Goal: Task Accomplishment & Management: Manage account settings

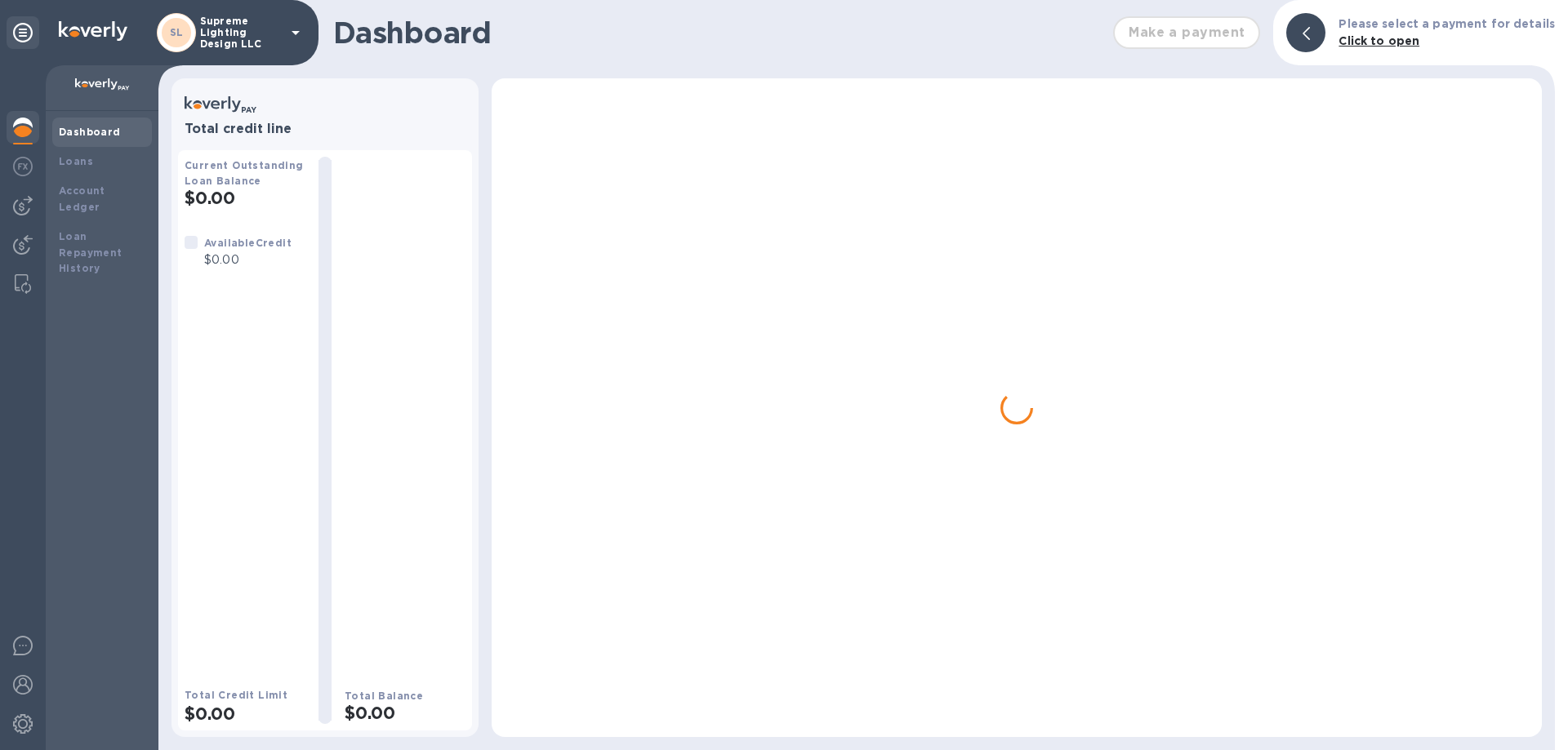
click at [238, 28] on p "Supreme Lighting Design LLC" at bounding box center [241, 33] width 82 height 35
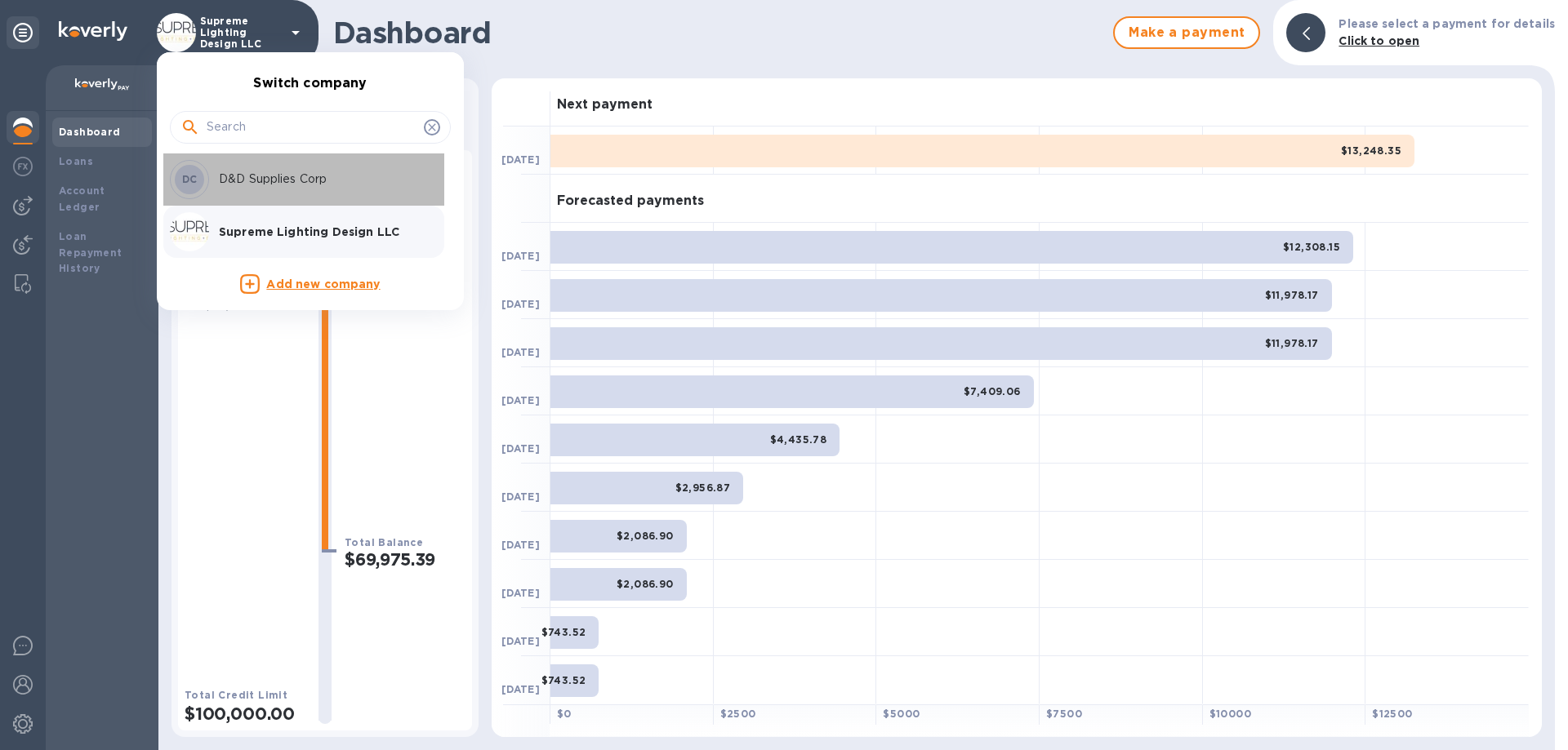
click at [242, 180] on p "D&D Supplies Corp" at bounding box center [322, 179] width 206 height 17
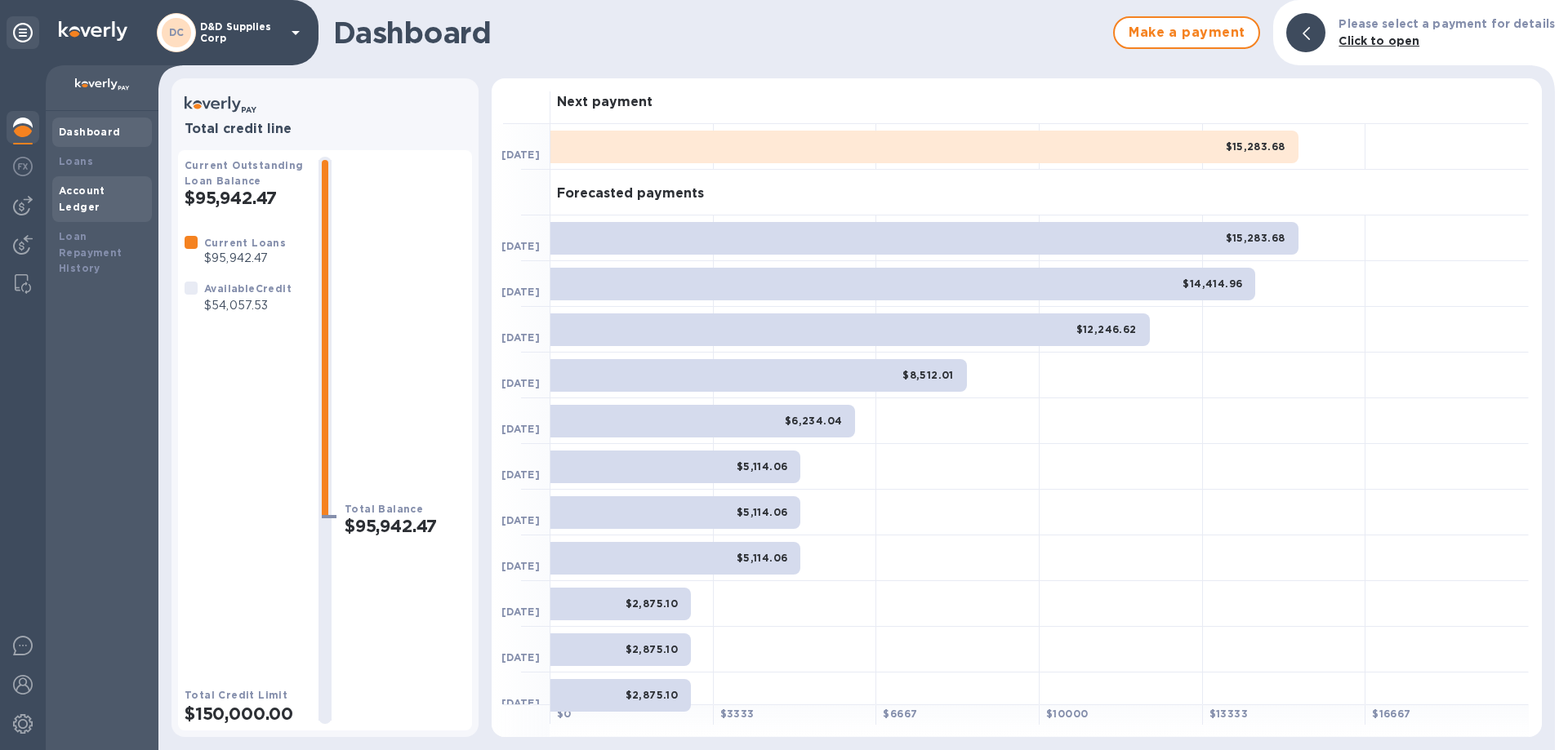
click at [90, 185] on b "Account Ledger" at bounding box center [82, 198] width 46 height 28
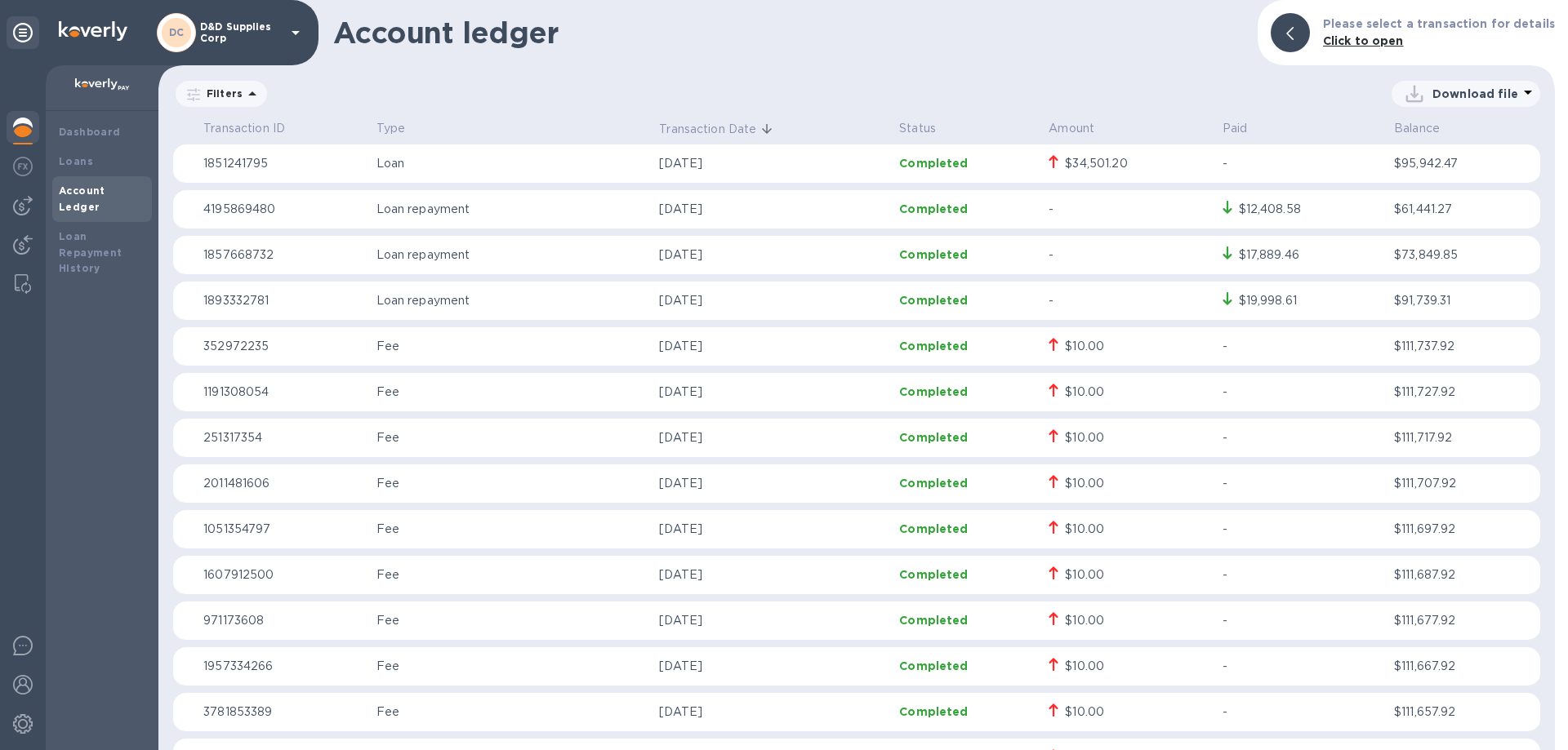
click at [844, 164] on p "Sep 19, 2025" at bounding box center [773, 164] width 227 height 17
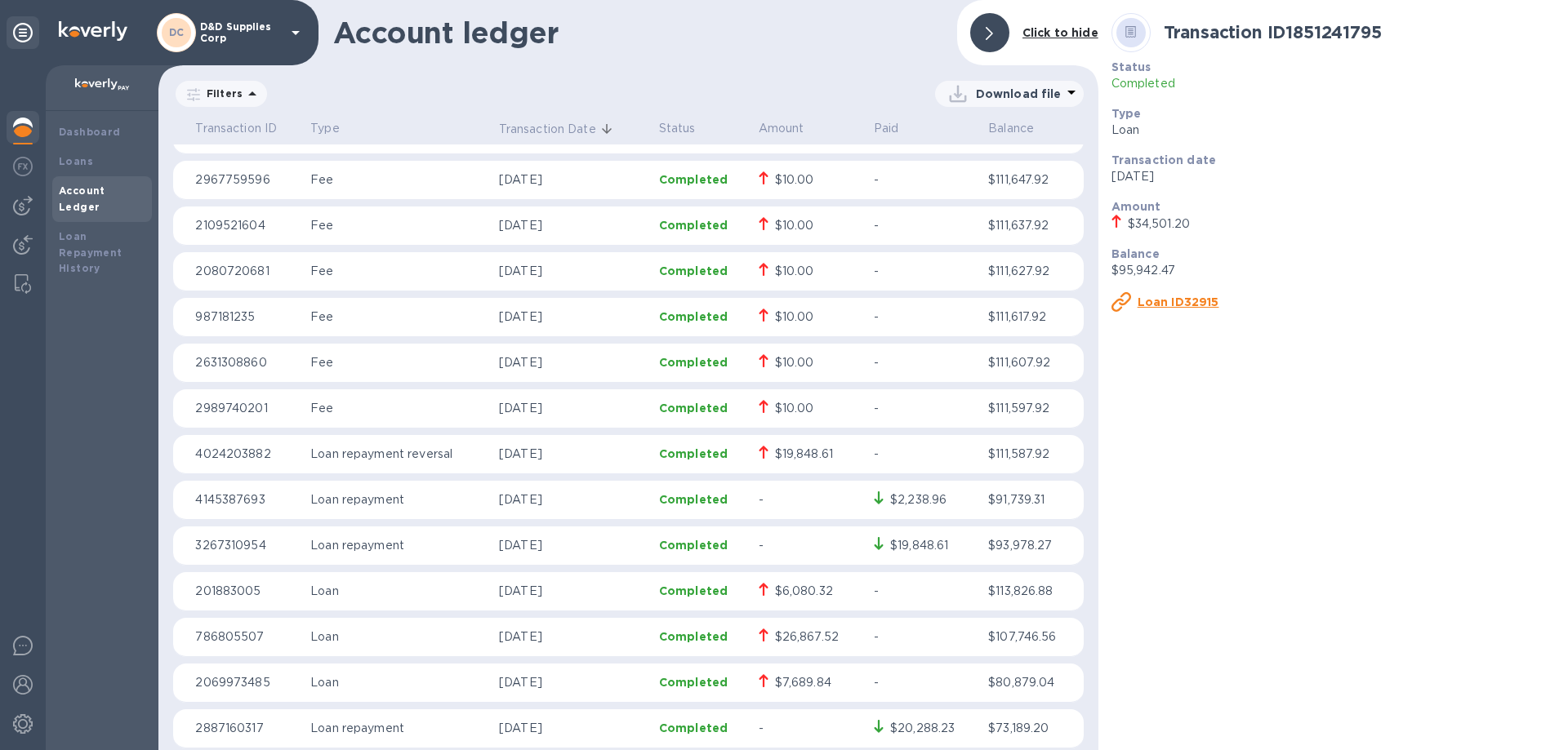
scroll to position [572, 0]
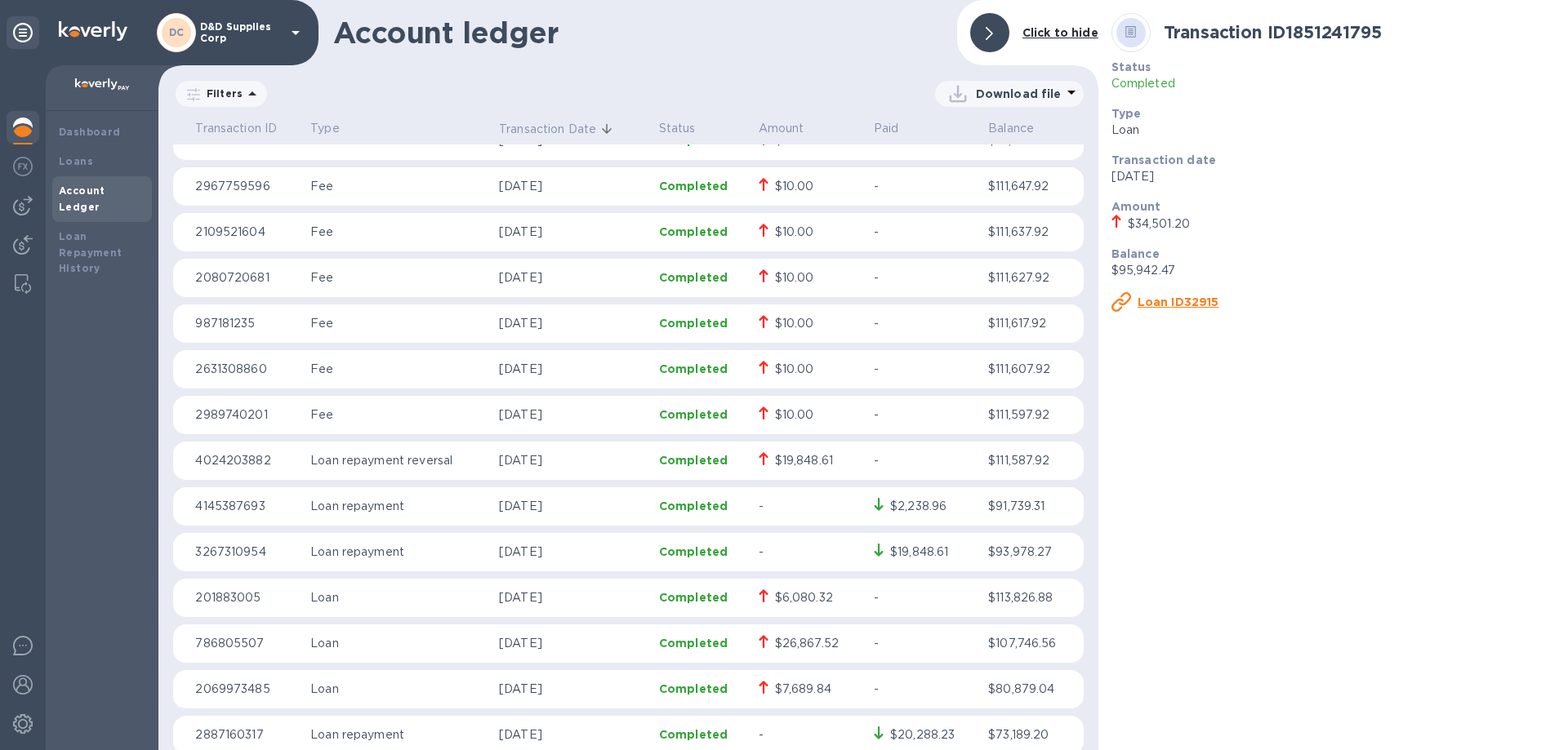
click at [663, 415] on p "Completed" at bounding box center [702, 415] width 86 height 16
click at [678, 381] on td "Completed" at bounding box center [702, 369] width 100 height 39
click at [700, 316] on p "Completed" at bounding box center [702, 324] width 86 height 16
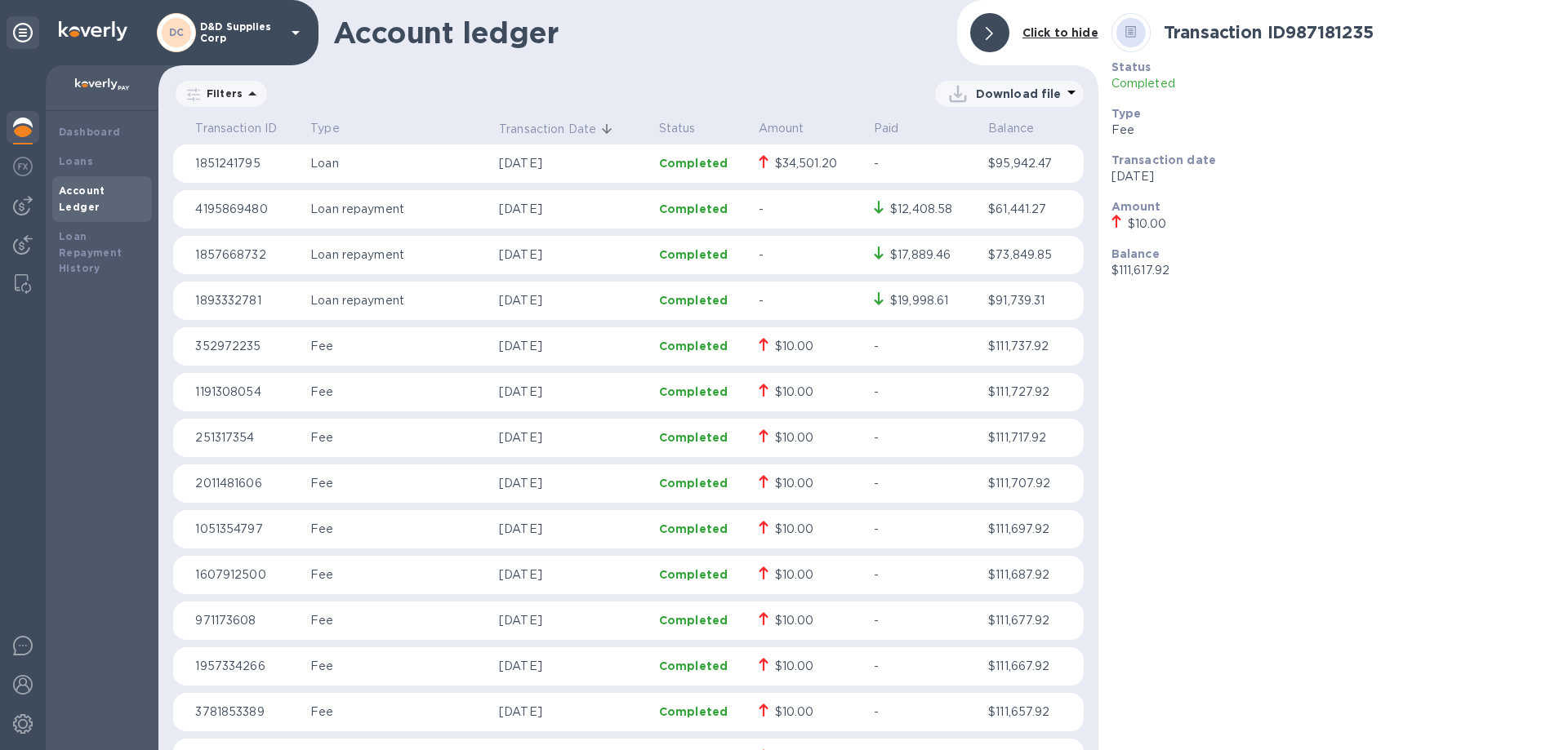
click at [368, 164] on p "Loan" at bounding box center [397, 164] width 176 height 17
click at [1148, 302] on u "Loan ID32915" at bounding box center [1179, 302] width 82 height 13
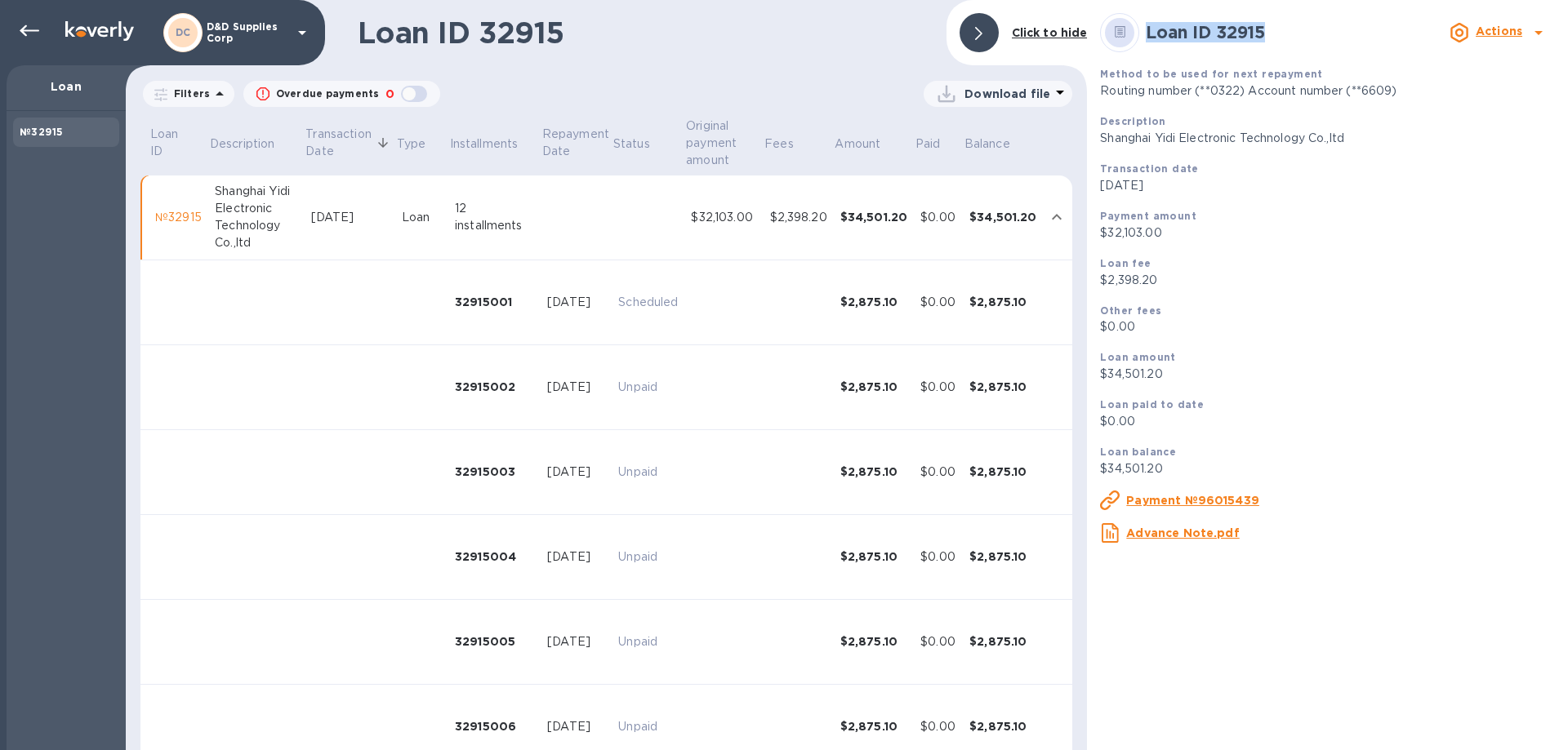
drag, startPoint x: 1270, startPoint y: 31, endPoint x: 1151, endPoint y: 33, distance: 119.0
click at [1151, 33] on h2 "Loan ID 32915" at bounding box center [1294, 32] width 297 height 20
click at [1517, 28] on b "Actions" at bounding box center [1499, 31] width 46 height 13
click at [1450, 102] on b "Change payment method" at bounding box center [1457, 99] width 156 height 13
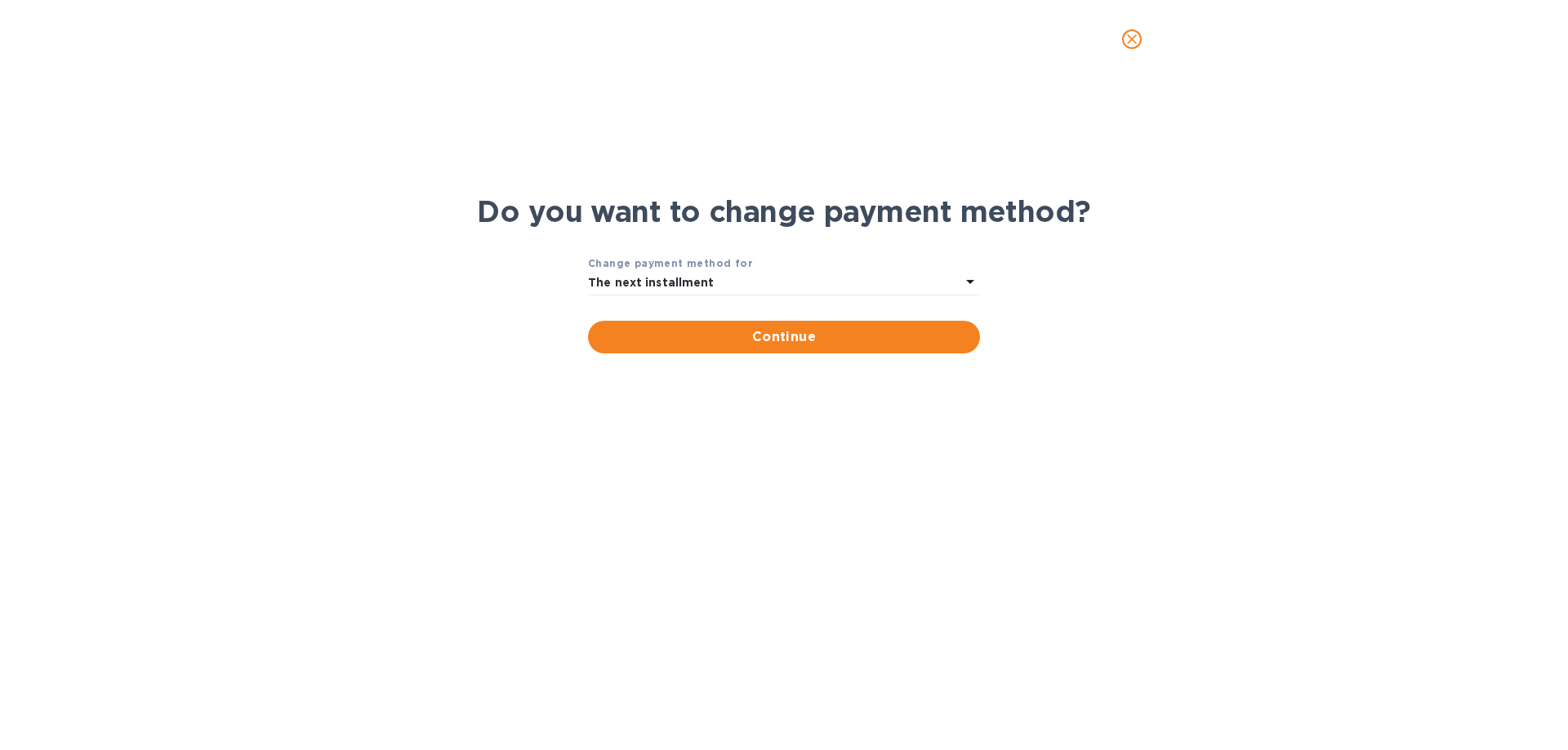
click at [748, 282] on div "The next installment" at bounding box center [774, 283] width 372 height 23
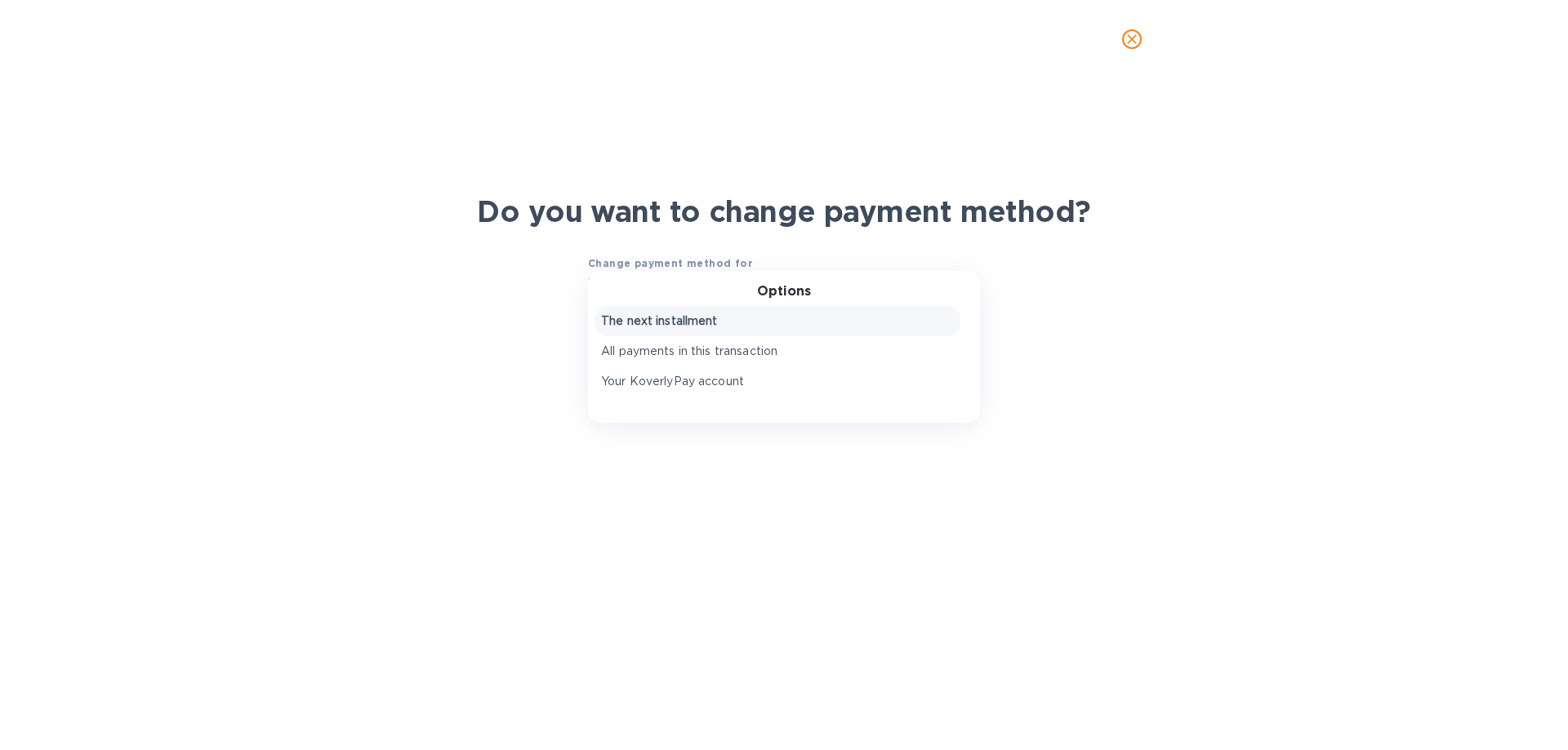
click at [720, 326] on p "The next installment" at bounding box center [778, 321] width 353 height 17
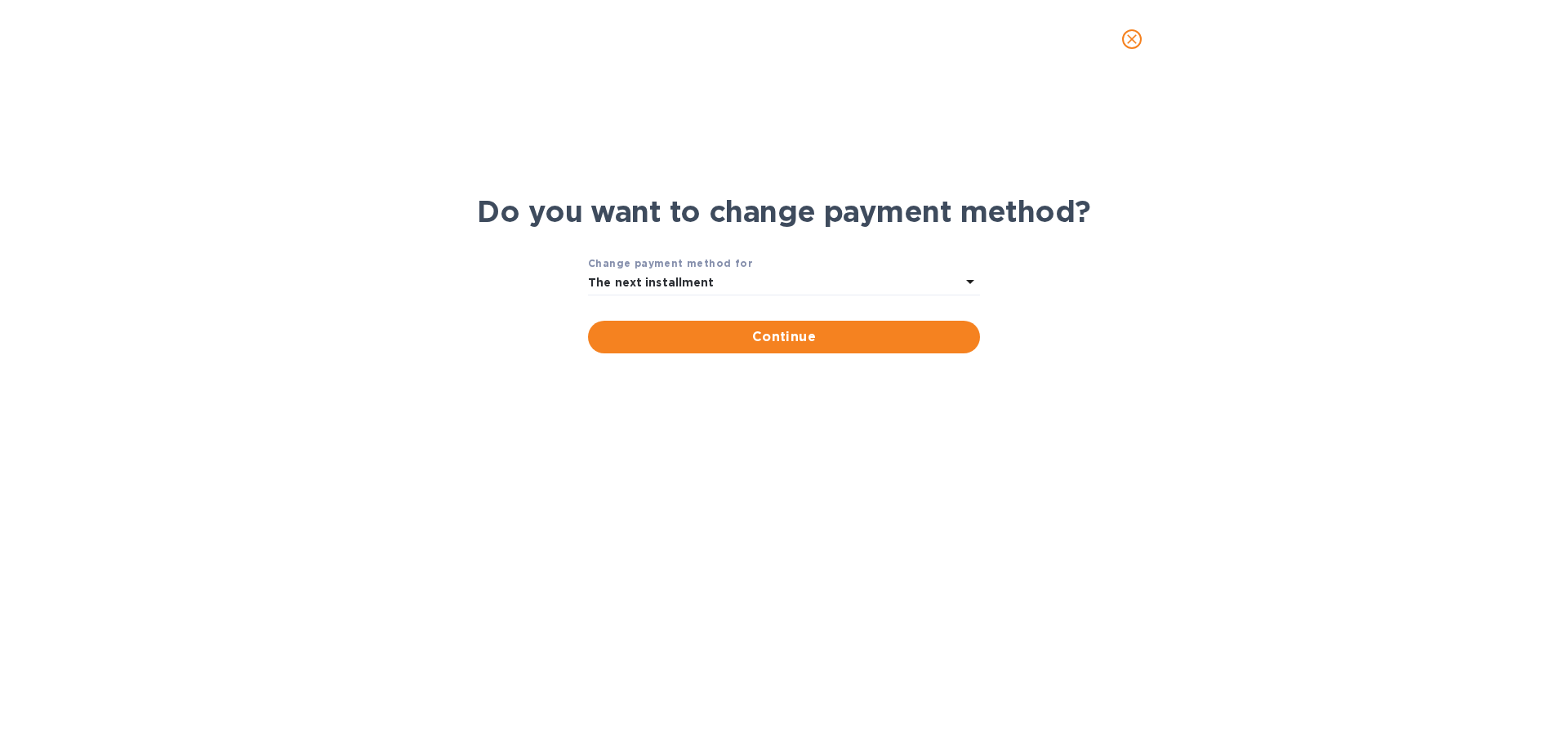
click at [723, 291] on div "The next installment" at bounding box center [774, 283] width 372 height 23
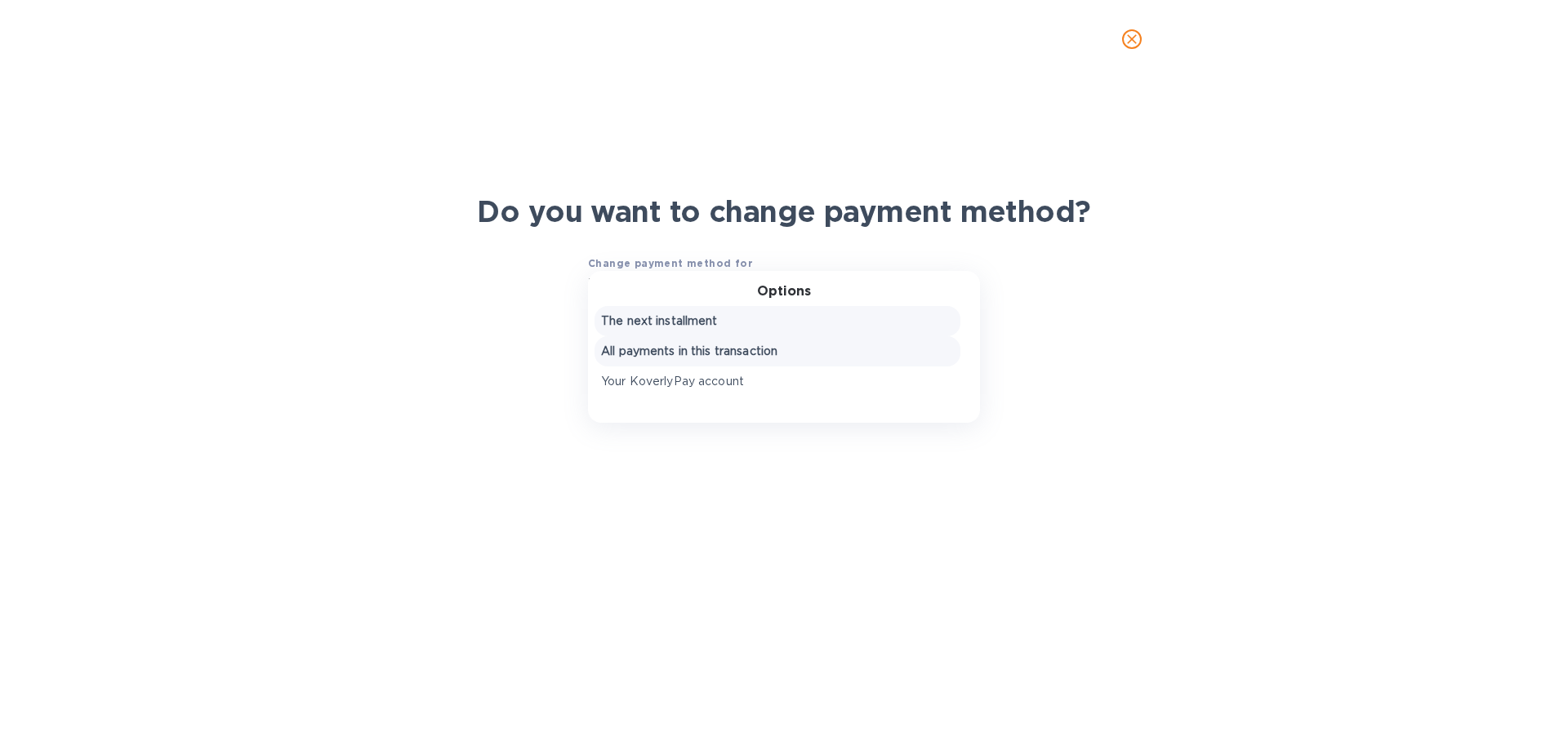
click at [708, 352] on p "All payments in this transaction" at bounding box center [778, 351] width 353 height 17
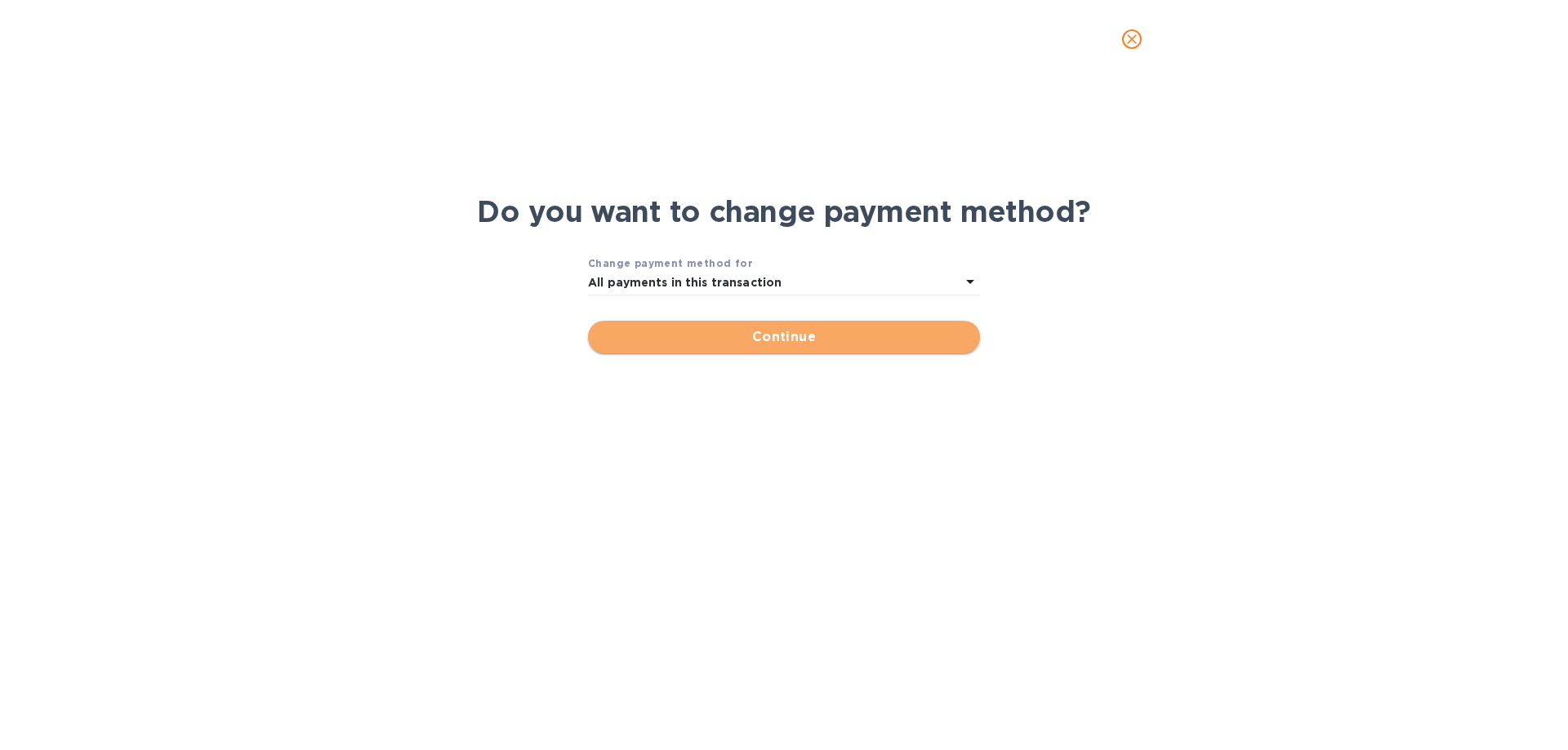
click at [715, 327] on span "Continue" at bounding box center [784, 337] width 366 height 20
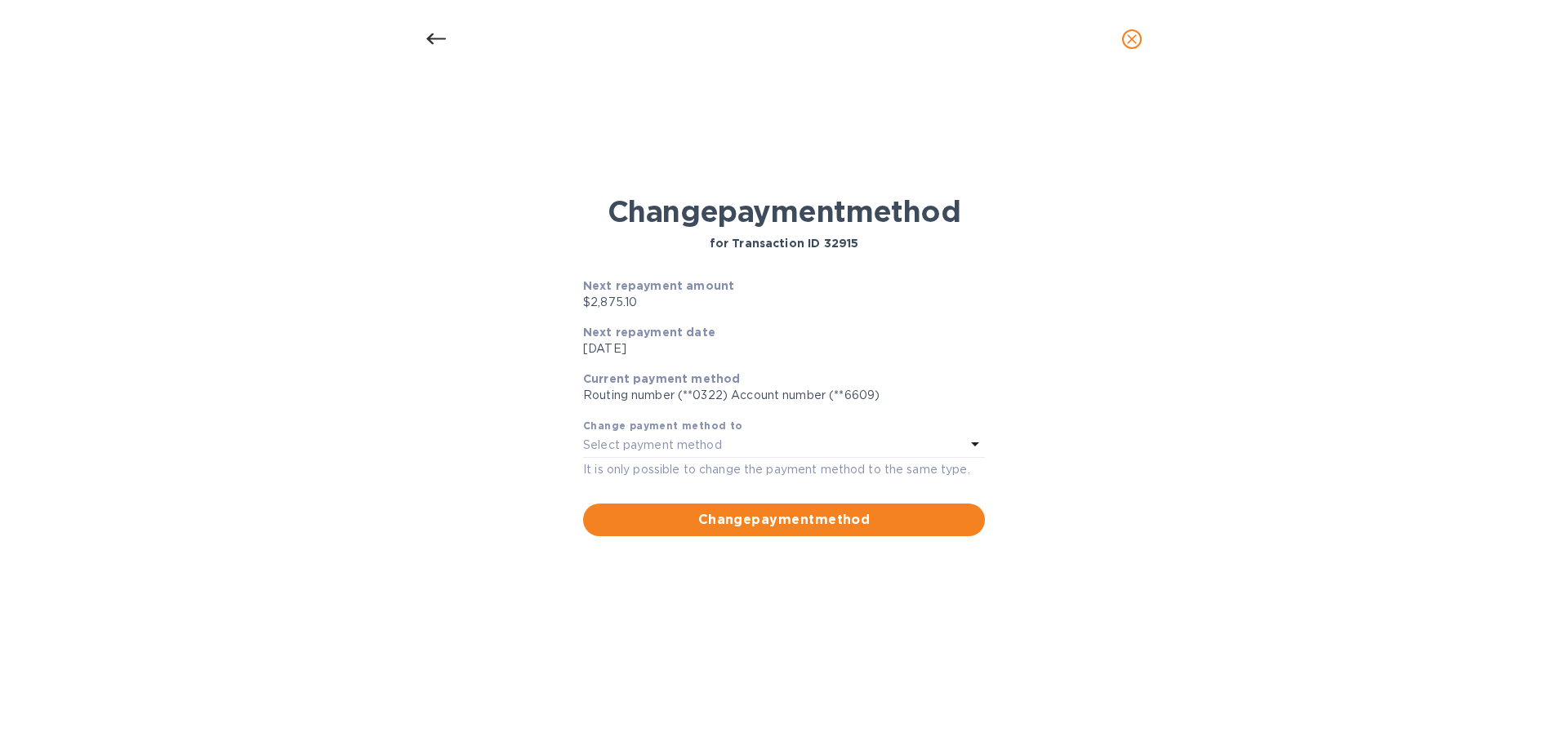
click at [1126, 36] on icon "close" at bounding box center [1132, 39] width 16 height 16
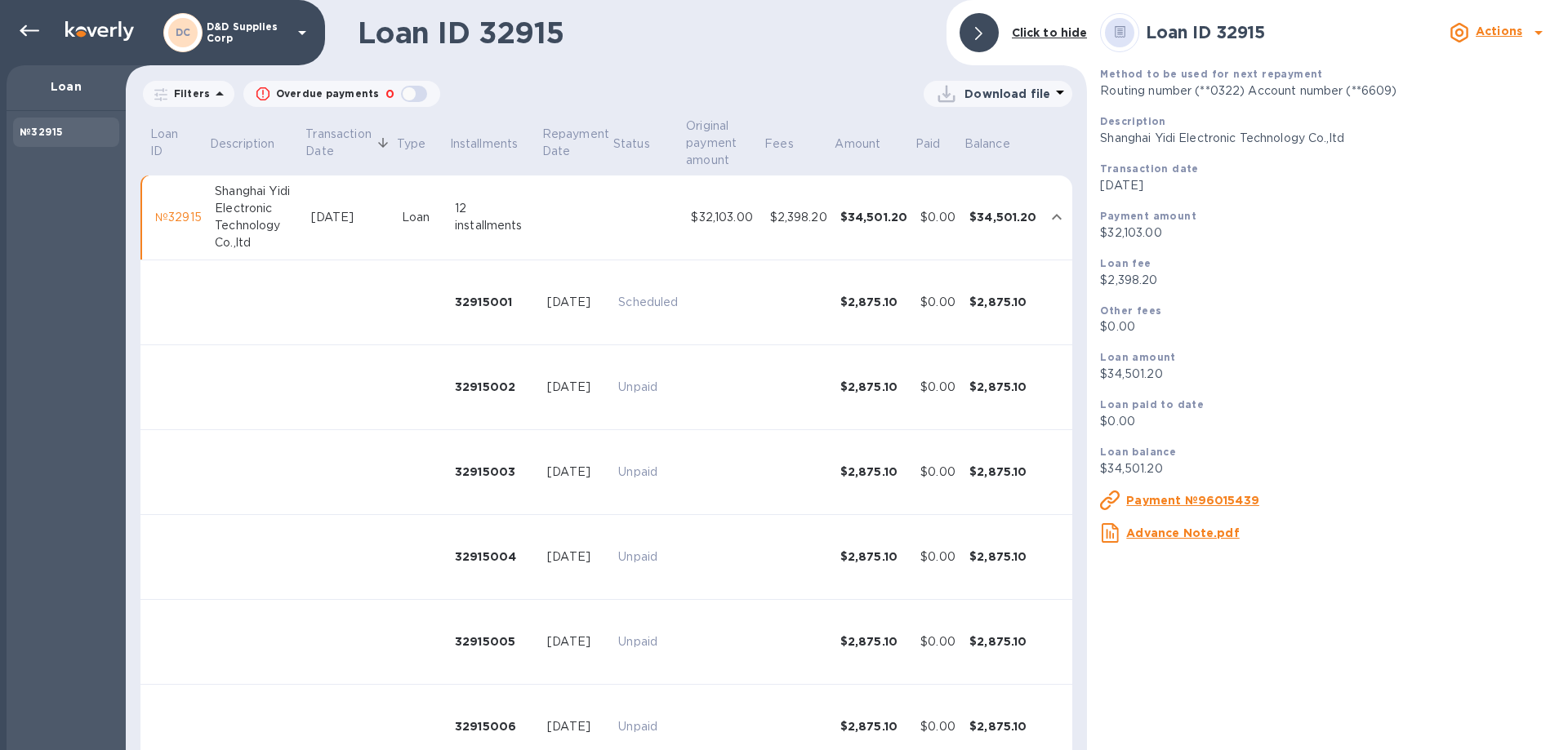
click at [1498, 32] on b "Actions" at bounding box center [1499, 31] width 46 height 13
click at [1444, 97] on b "Change payment method" at bounding box center [1457, 99] width 156 height 13
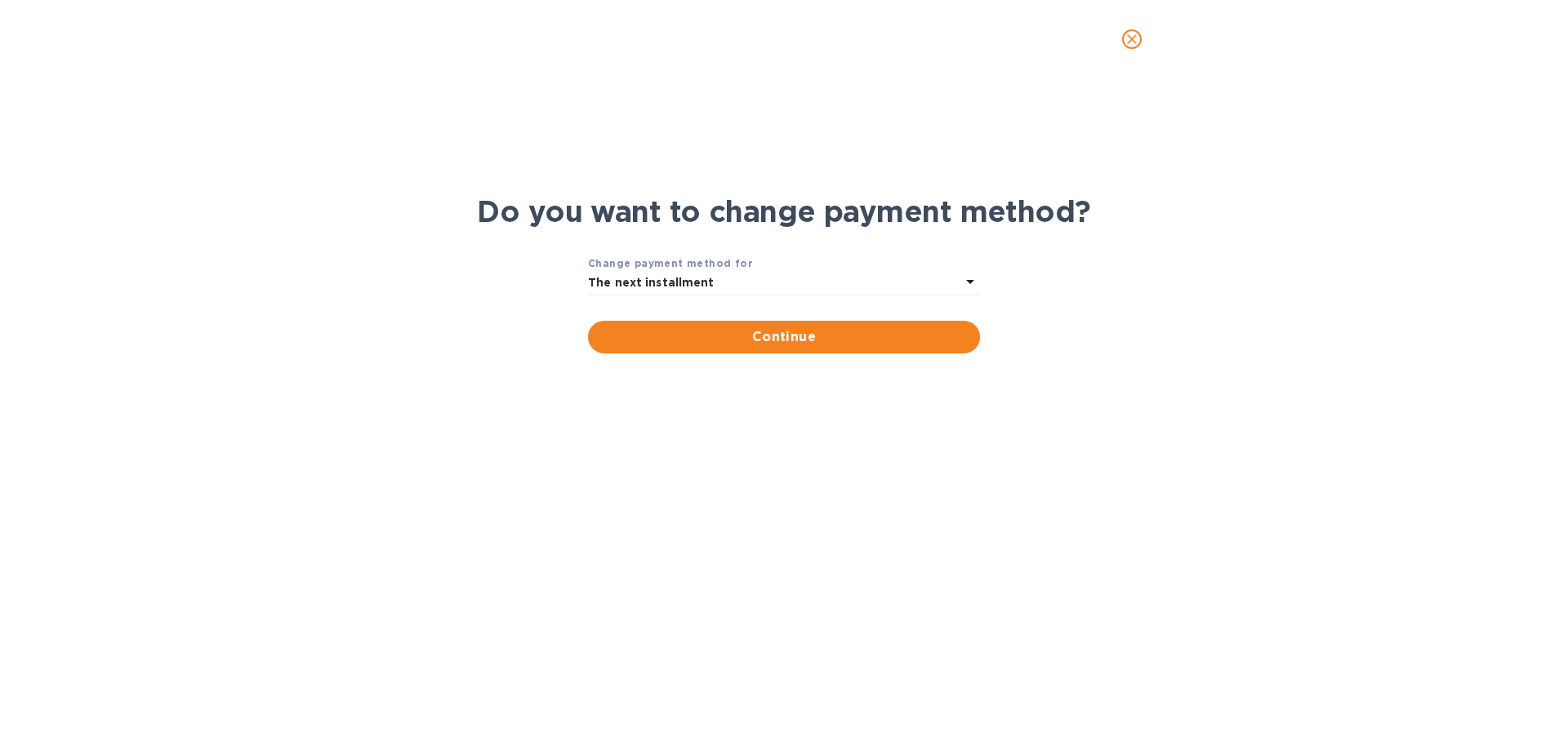
click at [842, 281] on div "The next installment" at bounding box center [774, 283] width 372 height 23
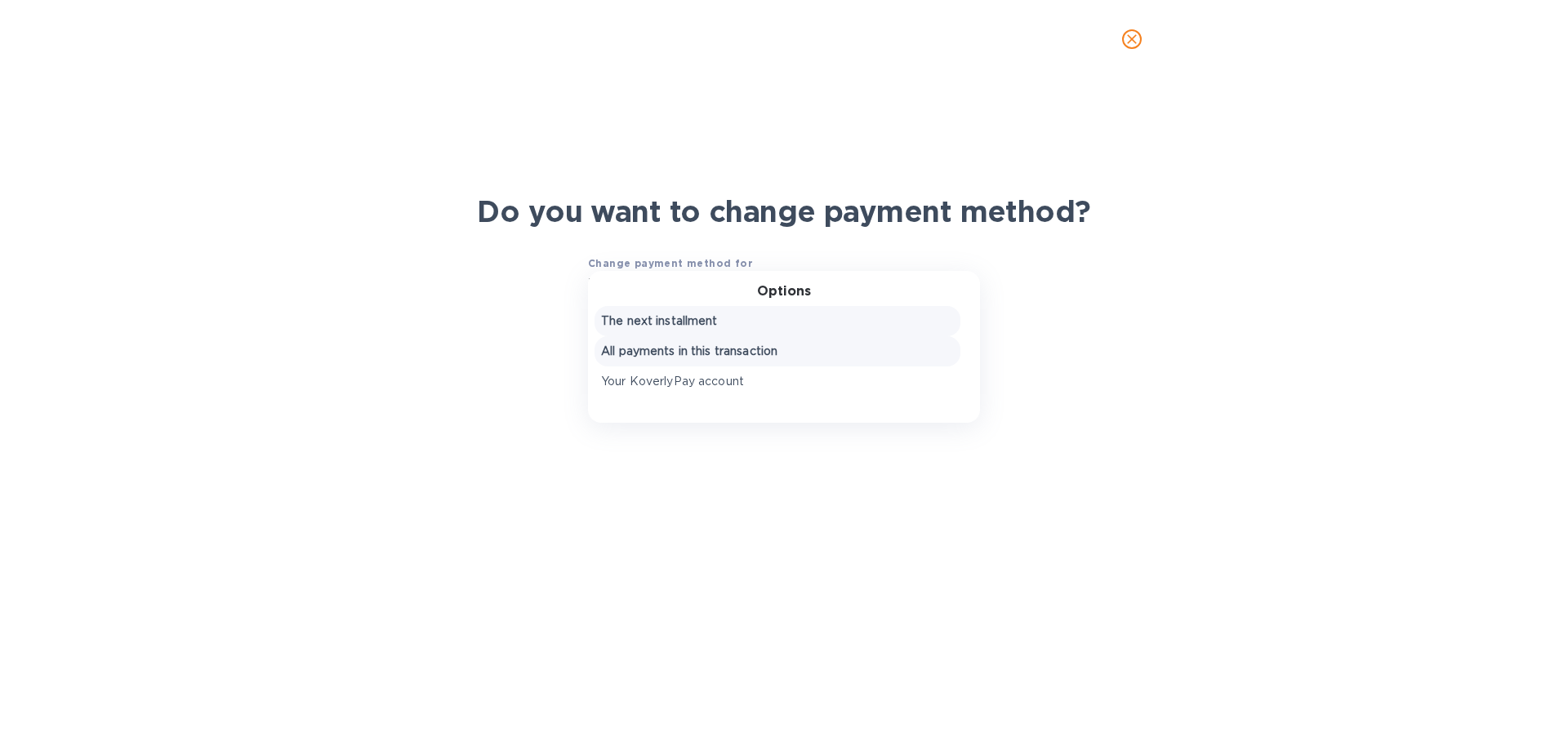
click at [696, 354] on p "All payments in this transaction" at bounding box center [778, 351] width 353 height 17
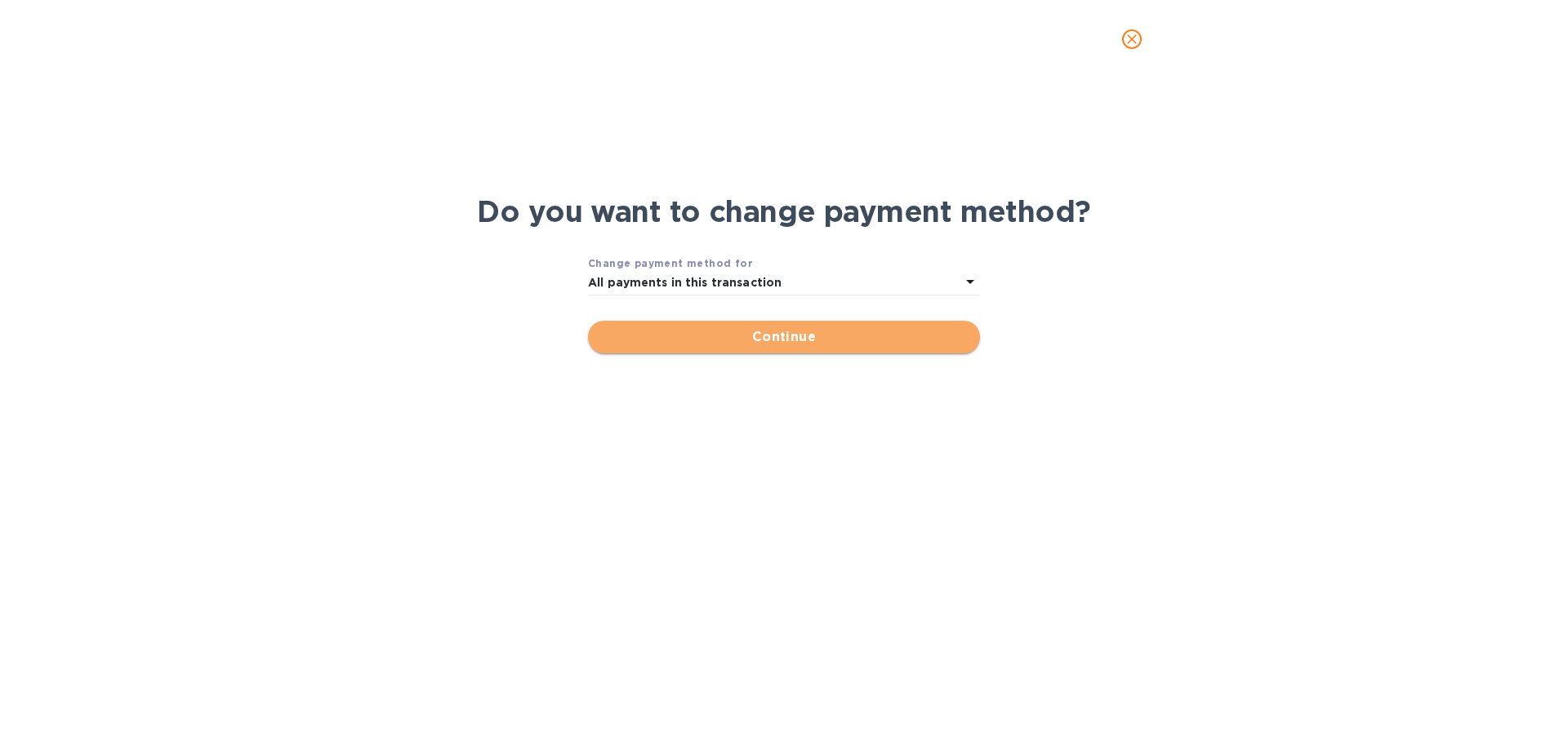
click at [705, 333] on span "Continue" at bounding box center [784, 337] width 366 height 20
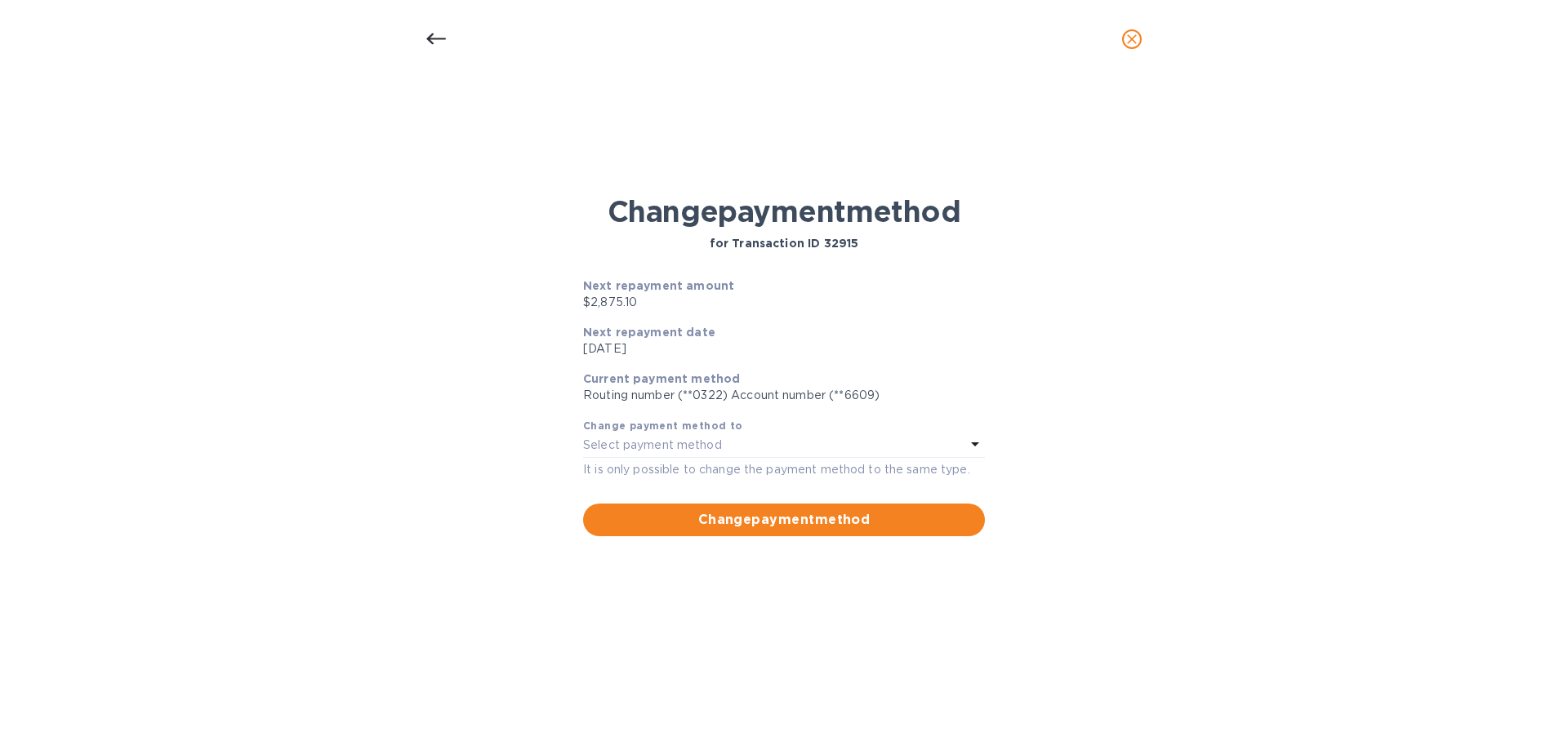
click at [713, 392] on p "Routing number (**0322) Account number (**6609)" at bounding box center [784, 395] width 402 height 17
click at [757, 445] on div "Select payment method" at bounding box center [774, 445] width 382 height 23
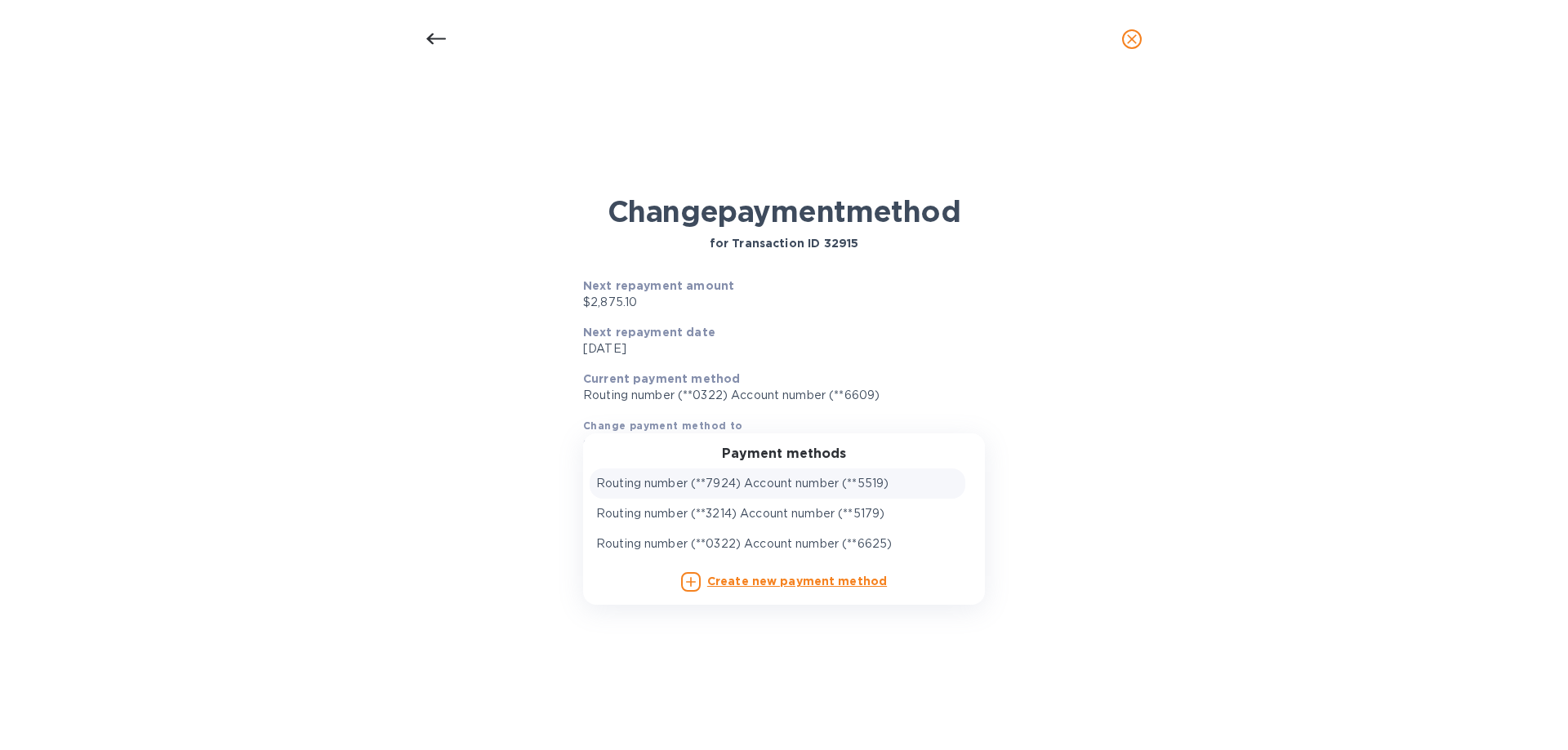
click at [777, 484] on p "Routing number (**7924) Account number (**5519)" at bounding box center [742, 484] width 292 height 17
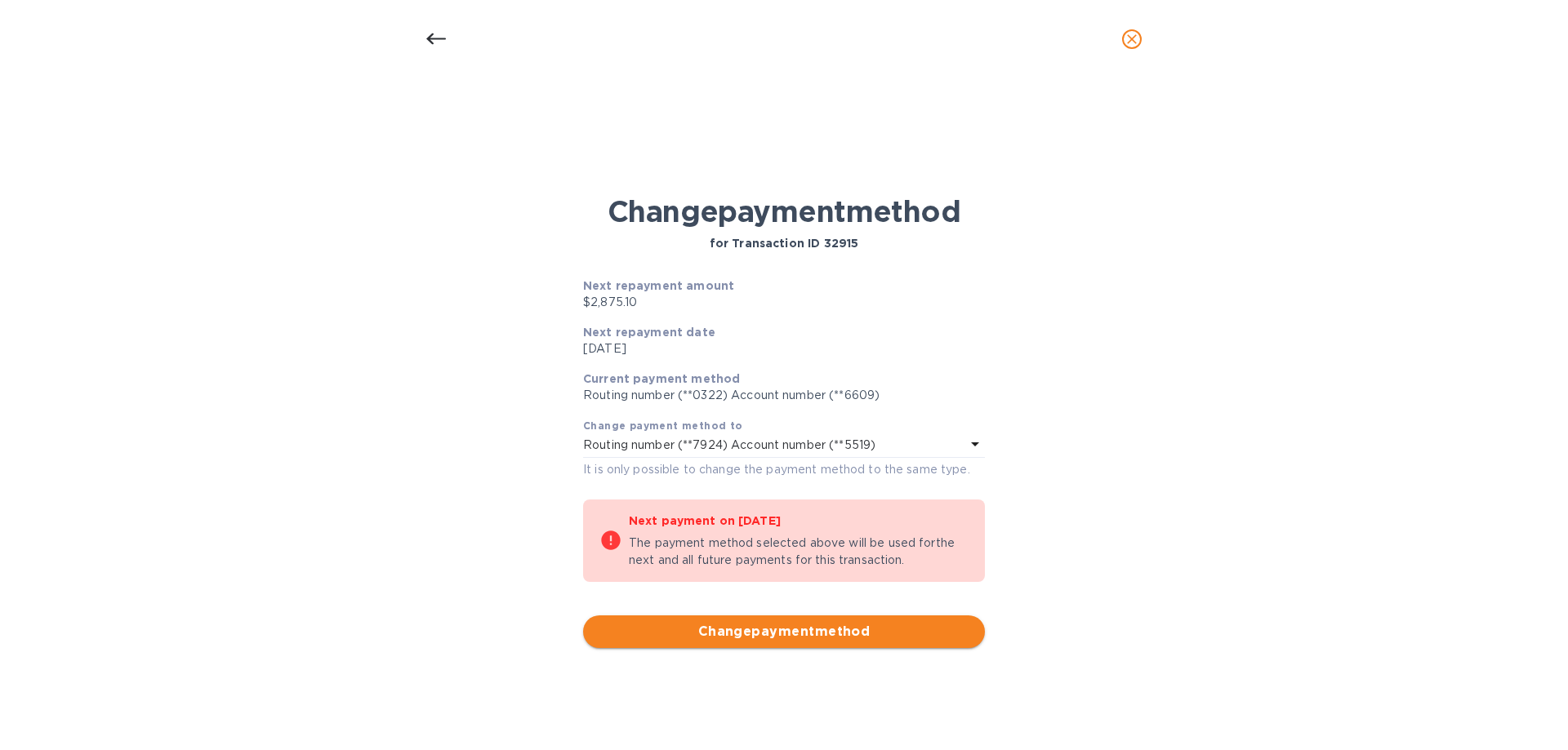
click at [796, 635] on span "Change payment method" at bounding box center [784, 632] width 376 height 20
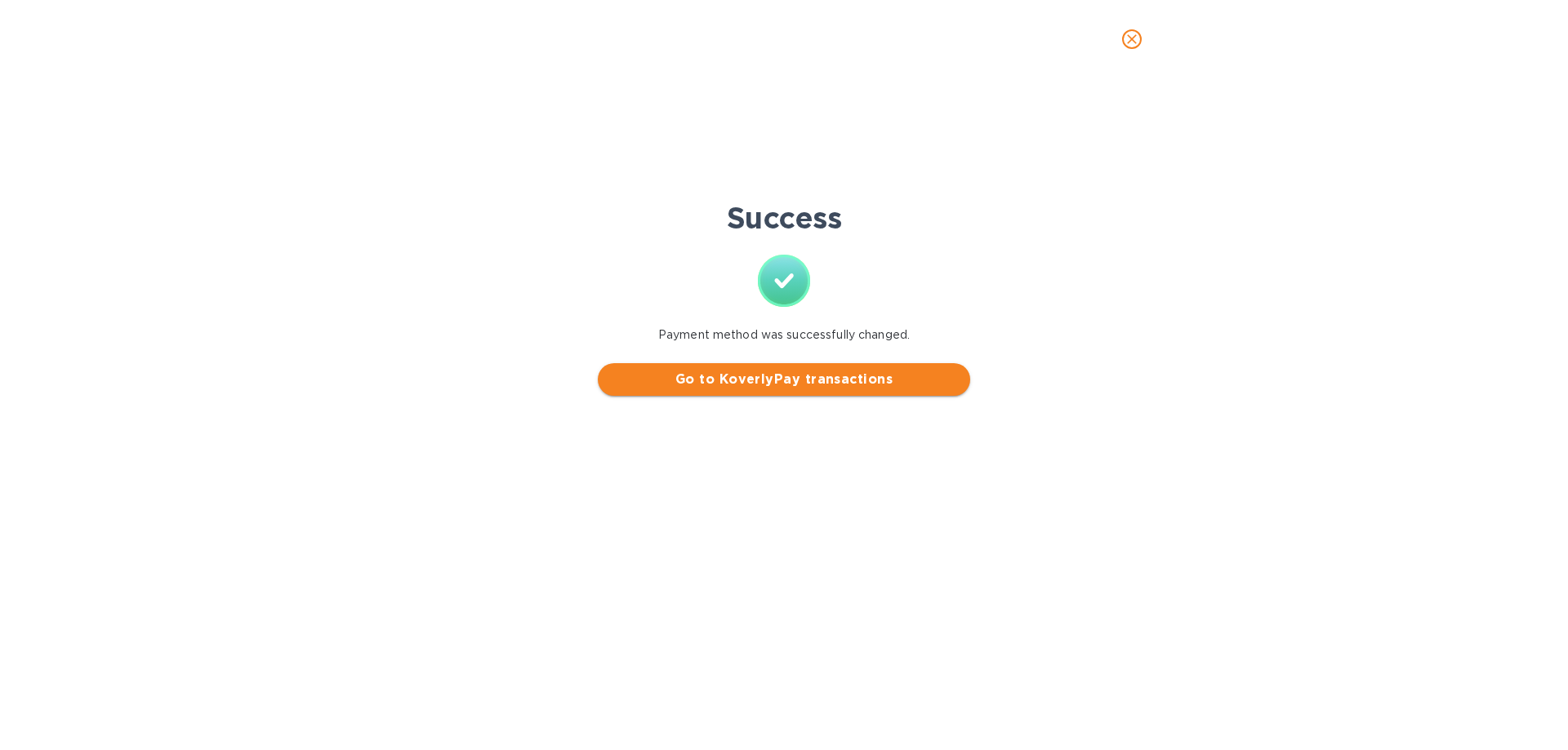
click at [780, 379] on span "Go to KoverlyPay transactions" at bounding box center [784, 380] width 347 height 20
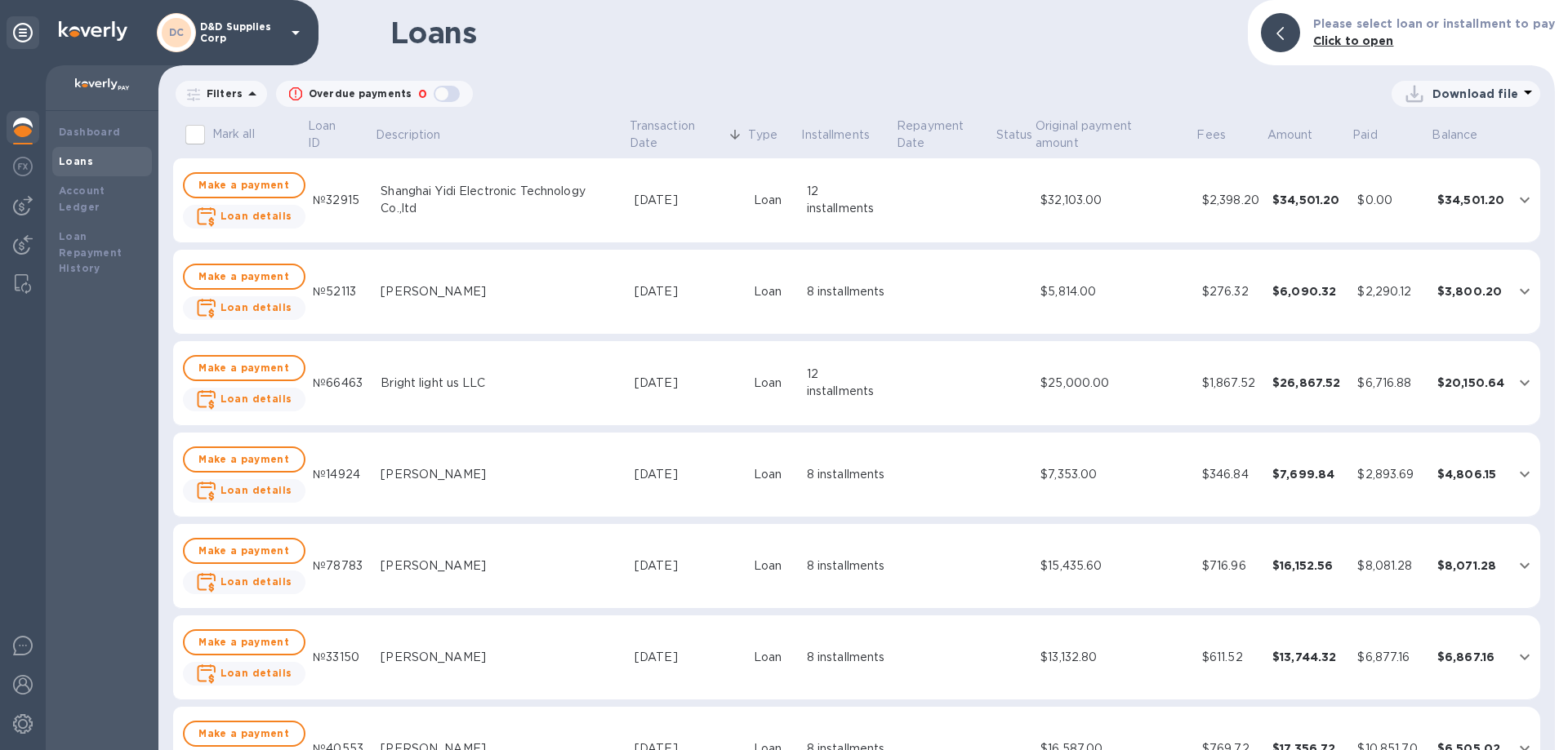
click at [528, 204] on div "Shanghai Yidi Electronic Technology Co.,ltd" at bounding box center [500, 200] width 241 height 35
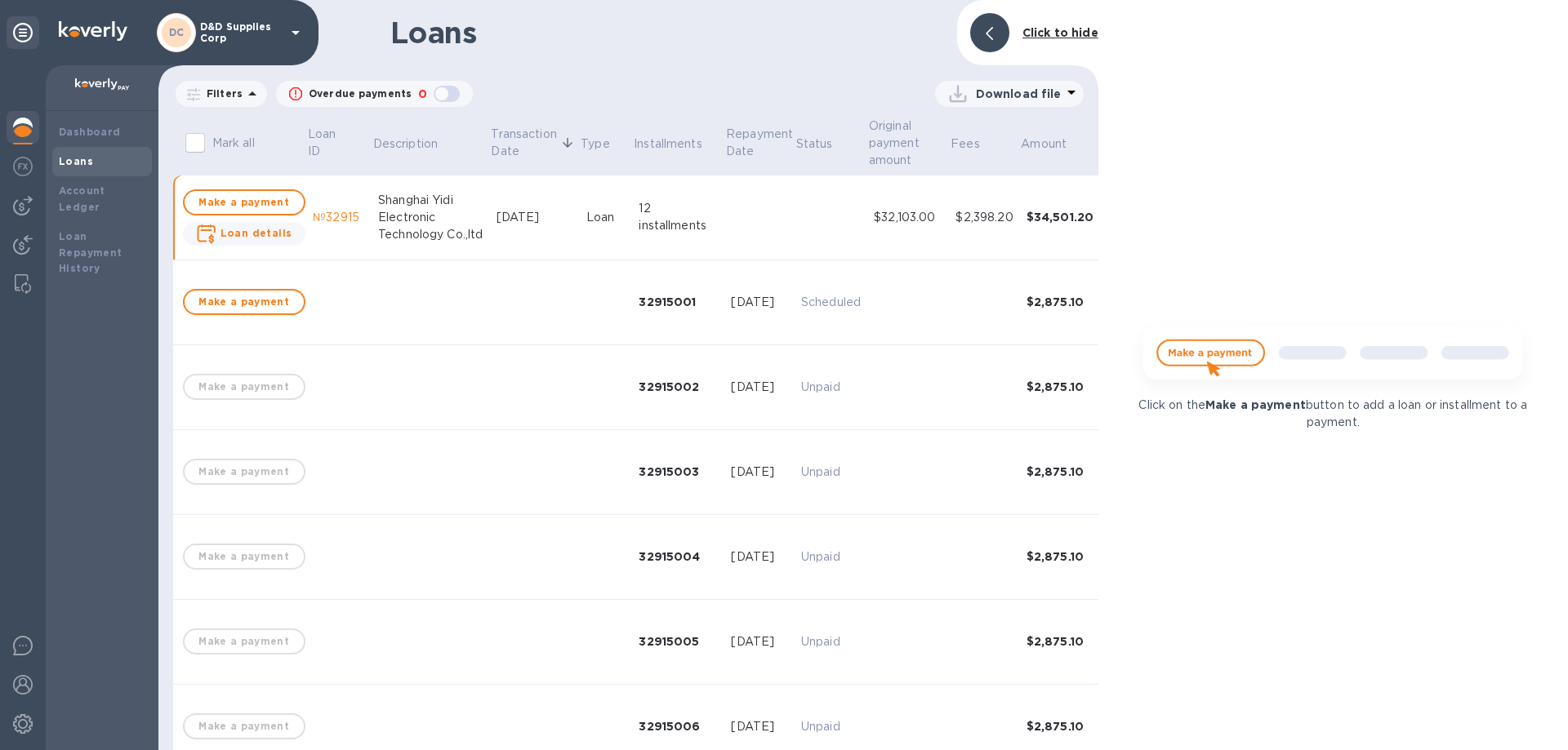
click at [330, 220] on div "№32915" at bounding box center [338, 217] width 52 height 17
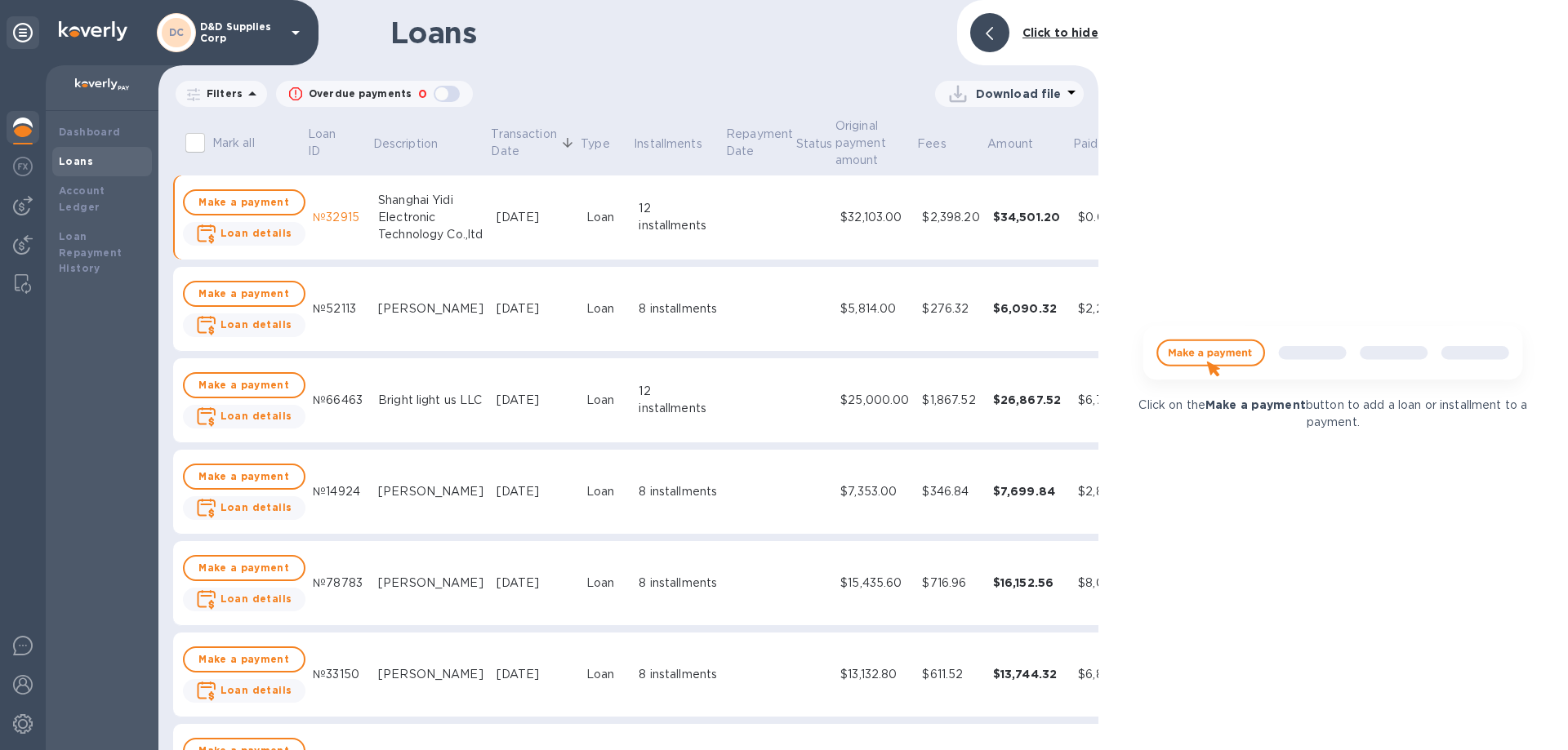
click at [323, 220] on div "№32915" at bounding box center [338, 217] width 52 height 17
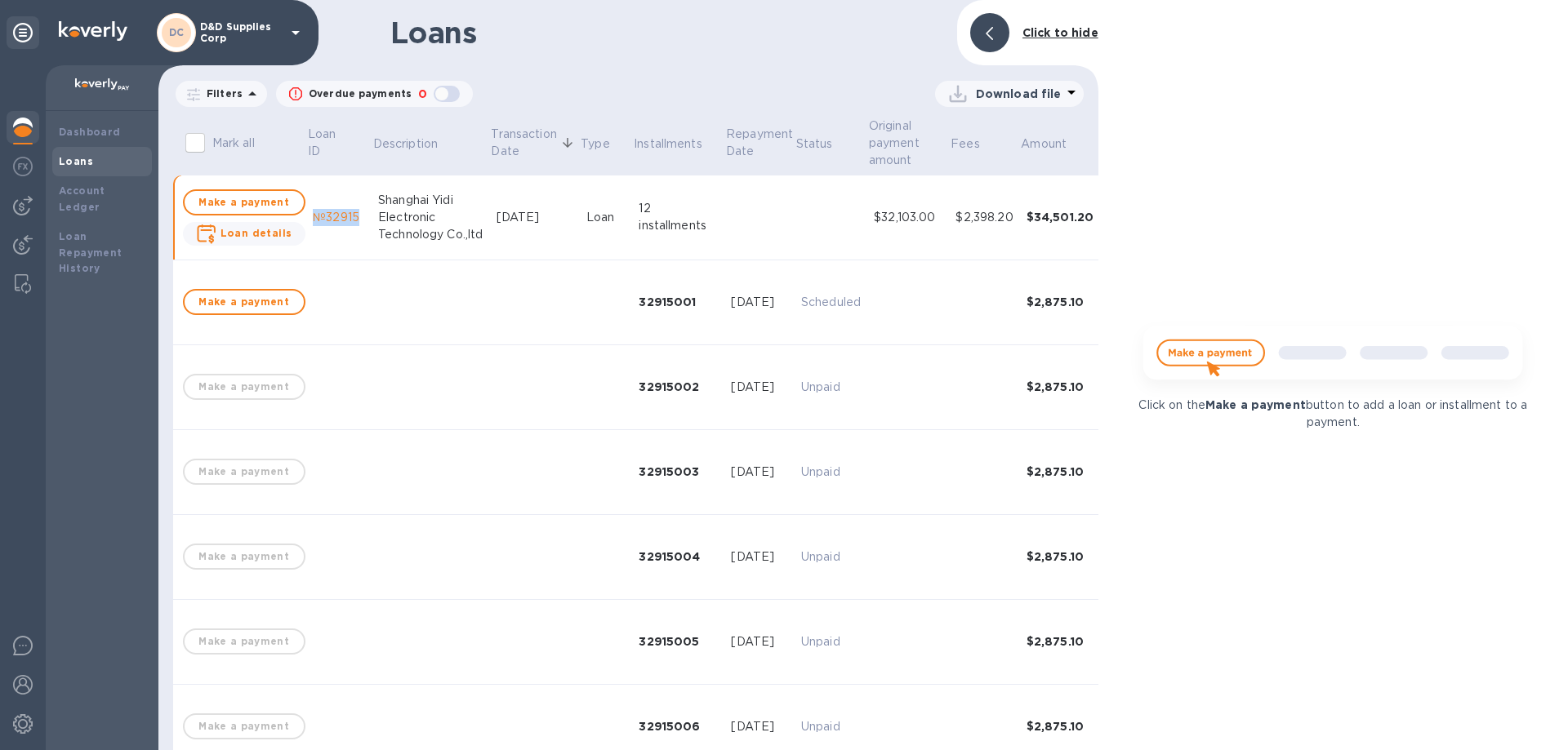
drag, startPoint x: 301, startPoint y: 217, endPoint x: 351, endPoint y: 221, distance: 50.2
click at [351, 221] on td "№32915" at bounding box center [339, 217] width 65 height 85
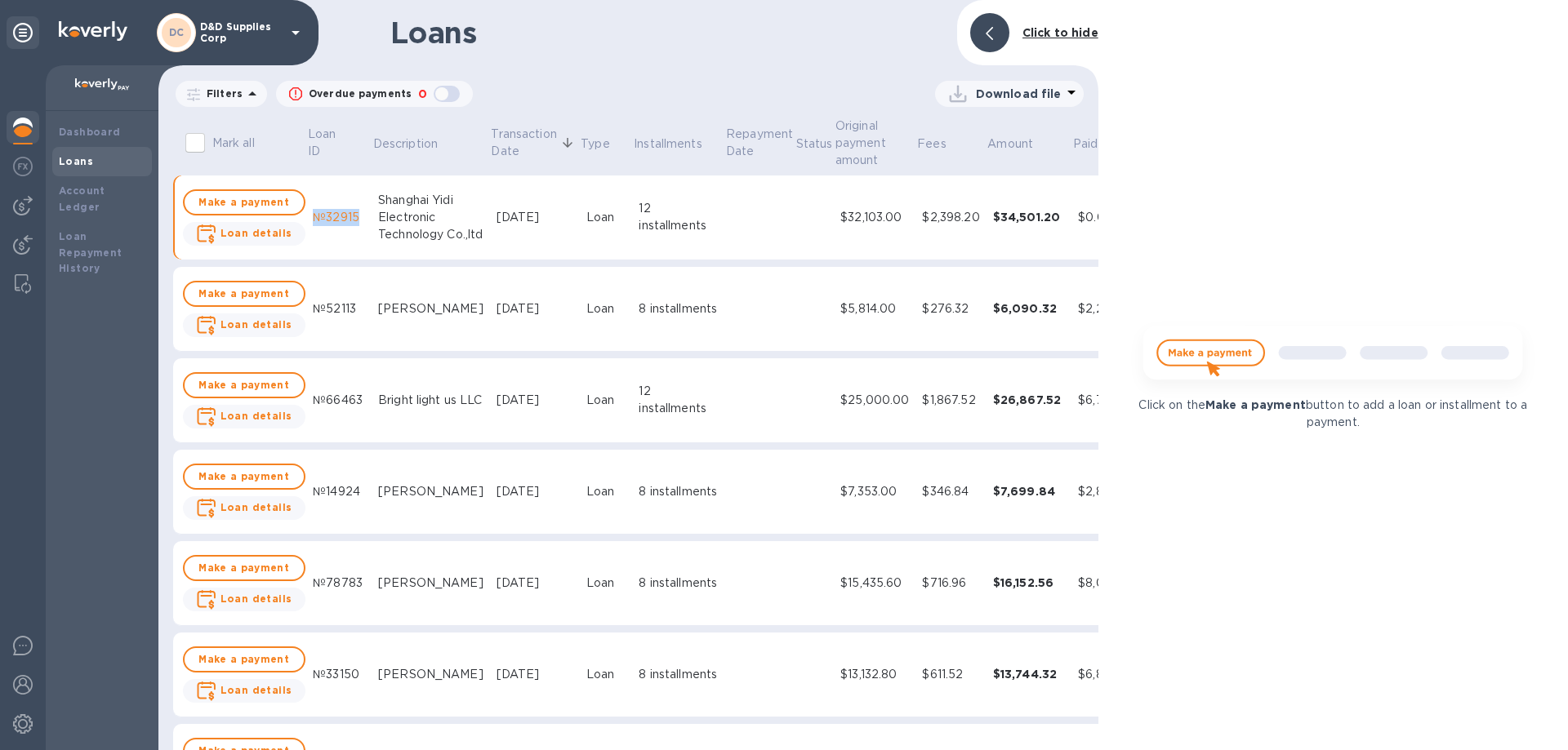
copy div "№32915"
